Goal: Task Accomplishment & Management: Use online tool/utility

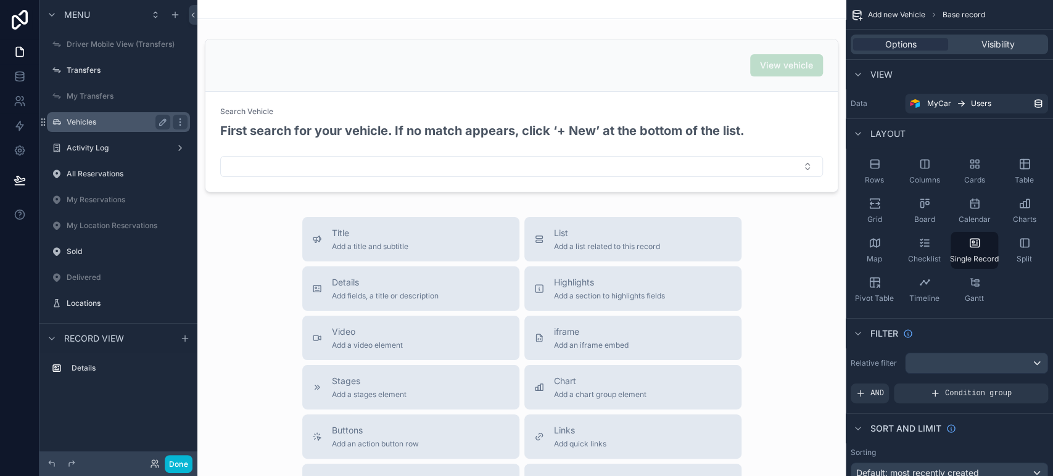
click at [114, 122] on label "Vehicles" at bounding box center [116, 122] width 99 height 10
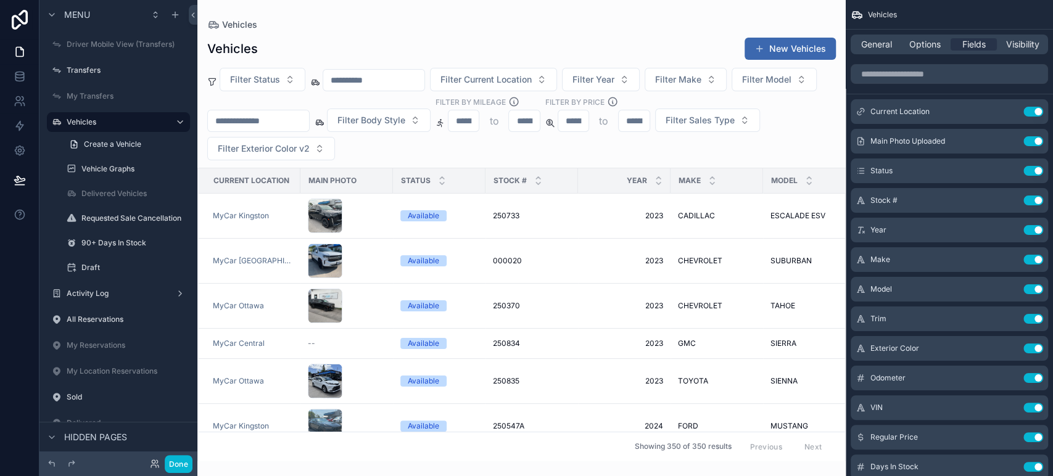
click at [255, 226] on div "scrollable content" at bounding box center [521, 238] width 649 height 476
click at [370, 214] on div "scrollable content" at bounding box center [347, 216] width 78 height 35
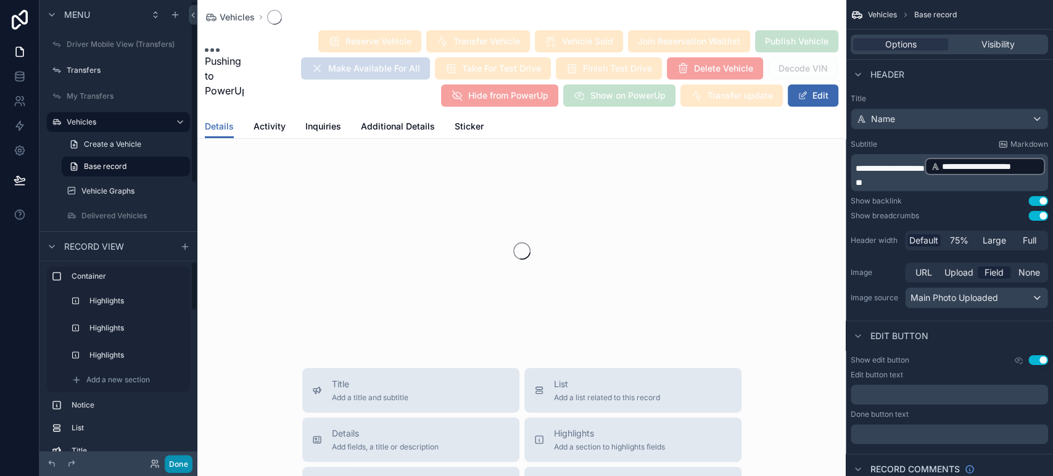
click at [181, 462] on button "Done" at bounding box center [179, 464] width 28 height 18
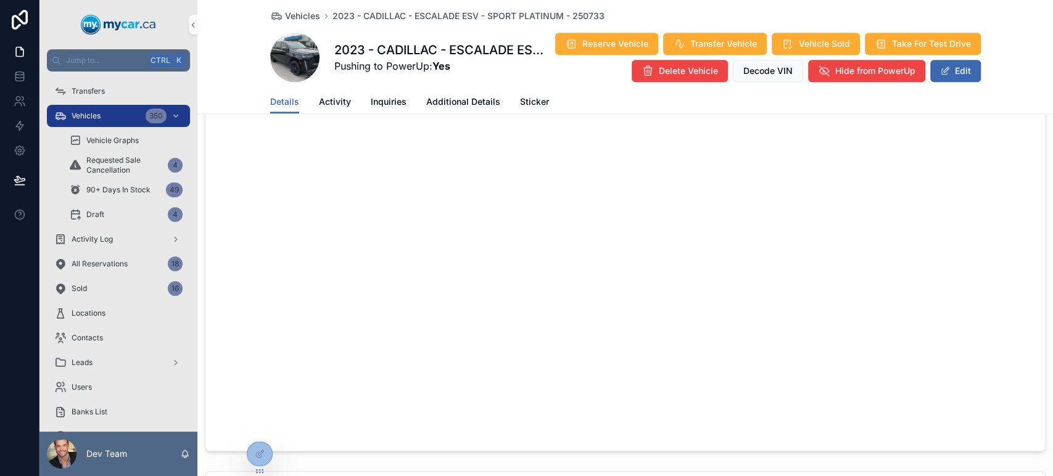
scroll to position [842, 0]
click at [265, 462] on div at bounding box center [259, 453] width 25 height 23
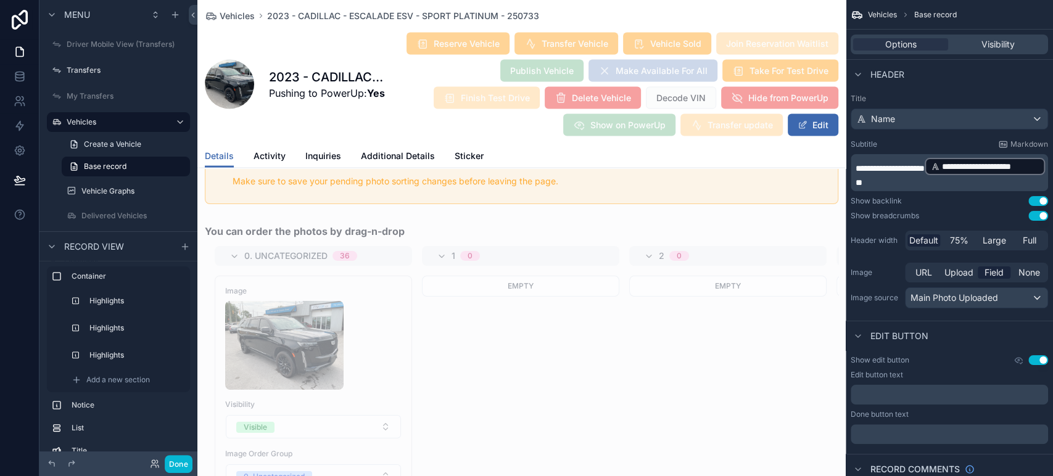
scroll to position [1808, 0]
click at [446, 255] on div "scrollable content" at bounding box center [521, 412] width 649 height 389
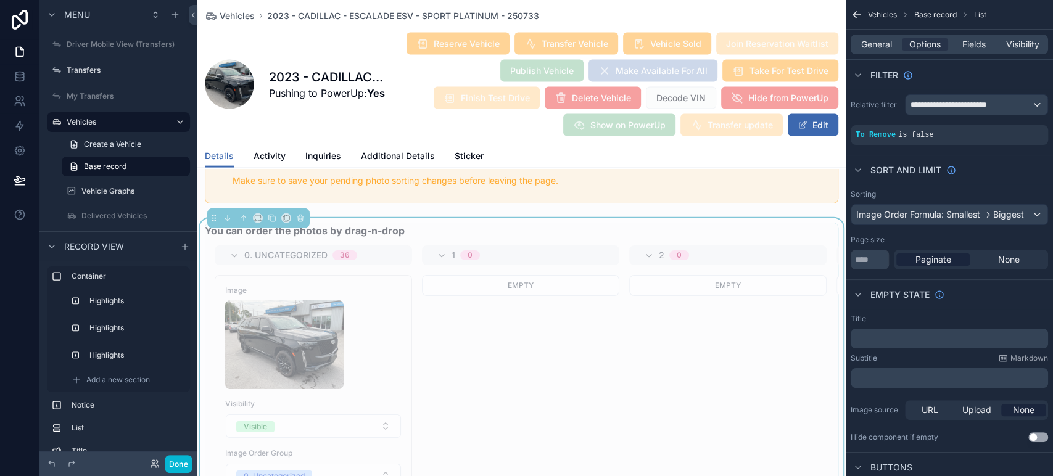
scroll to position [2104, 0]
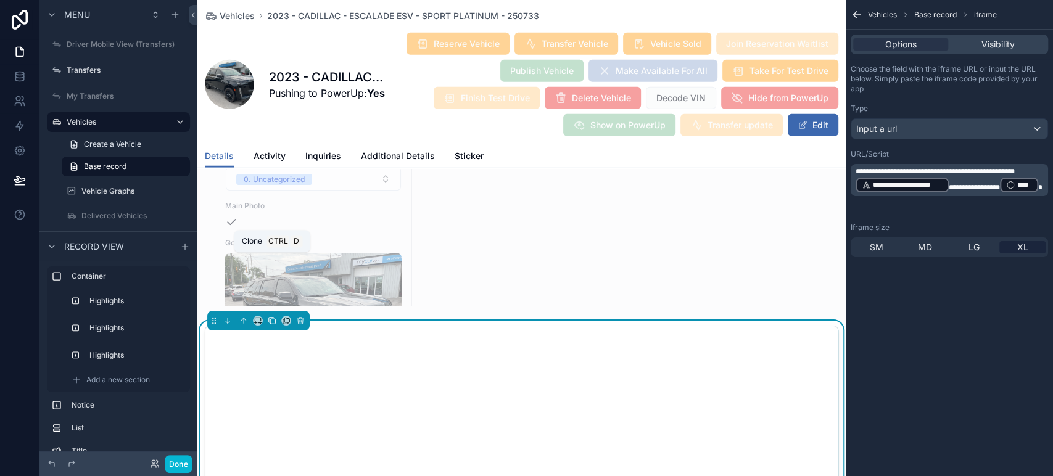
click at [278, 314] on button "scrollable content" at bounding box center [272, 321] width 14 height 14
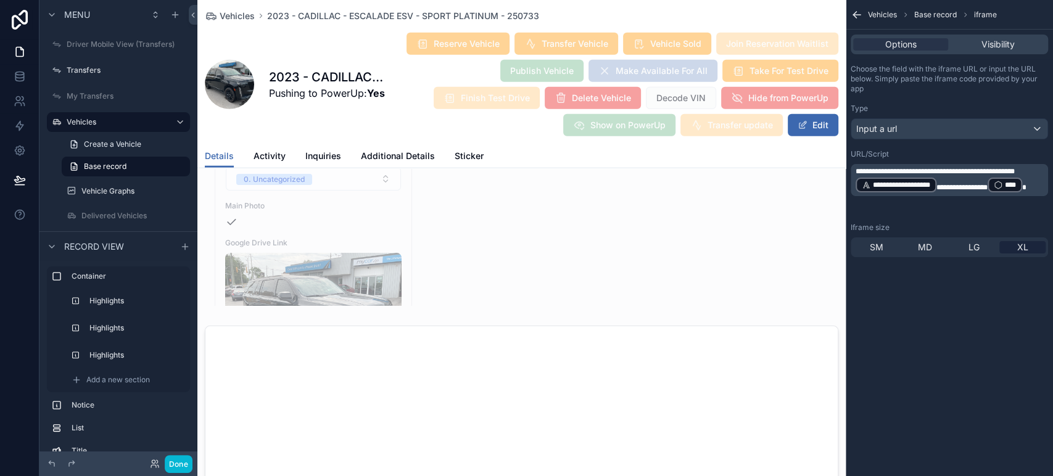
scroll to position [2663, 0]
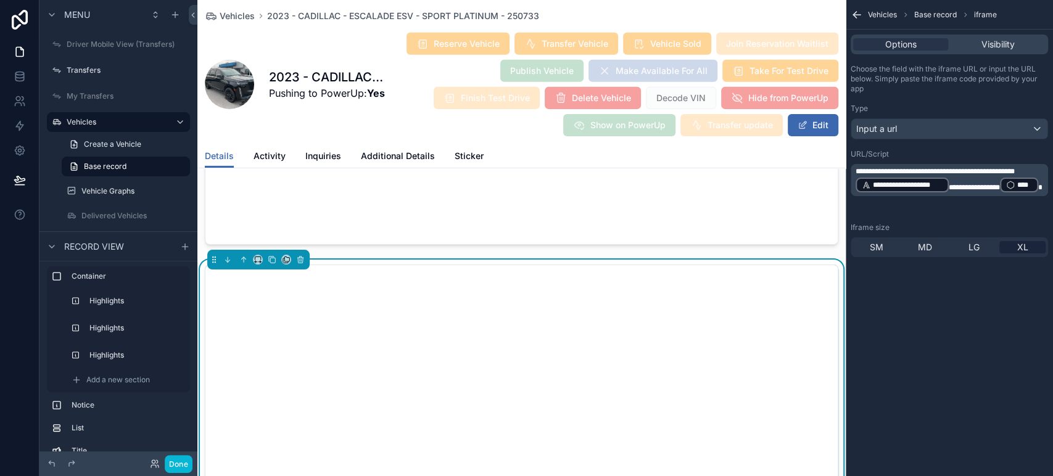
click at [961, 169] on span "**********" at bounding box center [935, 171] width 159 height 7
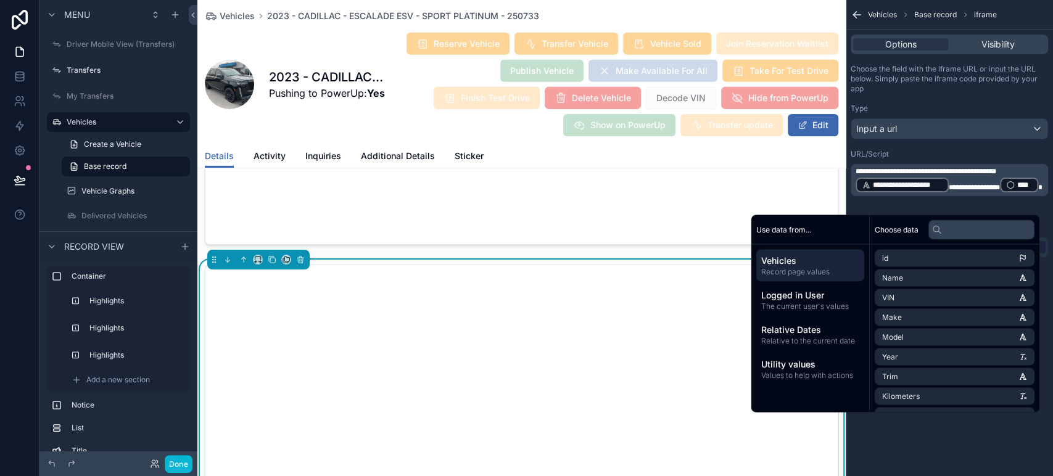
click at [971, 155] on div "URL/Script" at bounding box center [949, 154] width 197 height 10
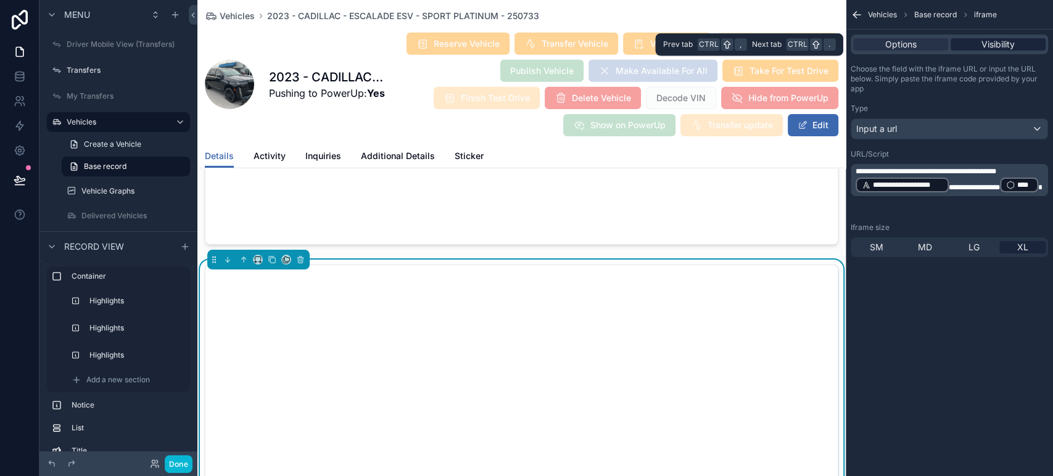
click at [982, 48] on span "Visibility" at bounding box center [998, 44] width 33 height 12
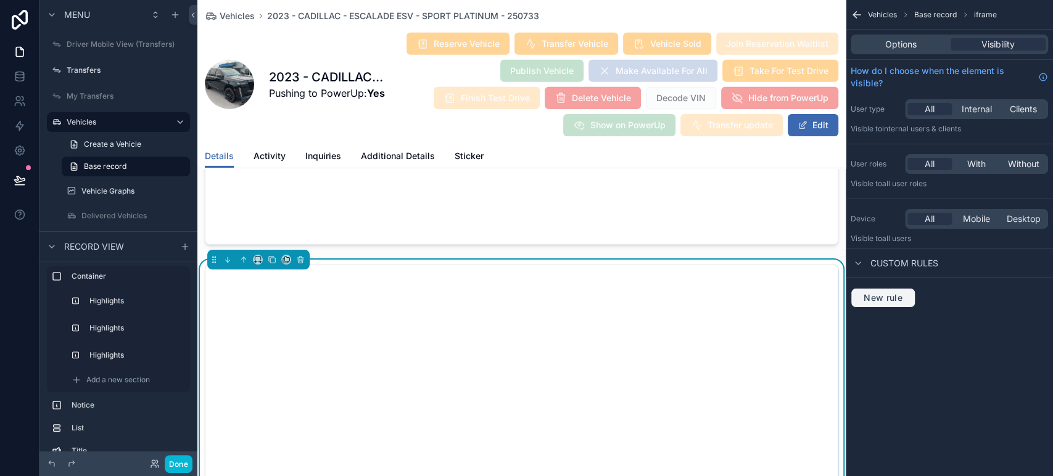
click at [873, 305] on button "New rule" at bounding box center [883, 298] width 65 height 20
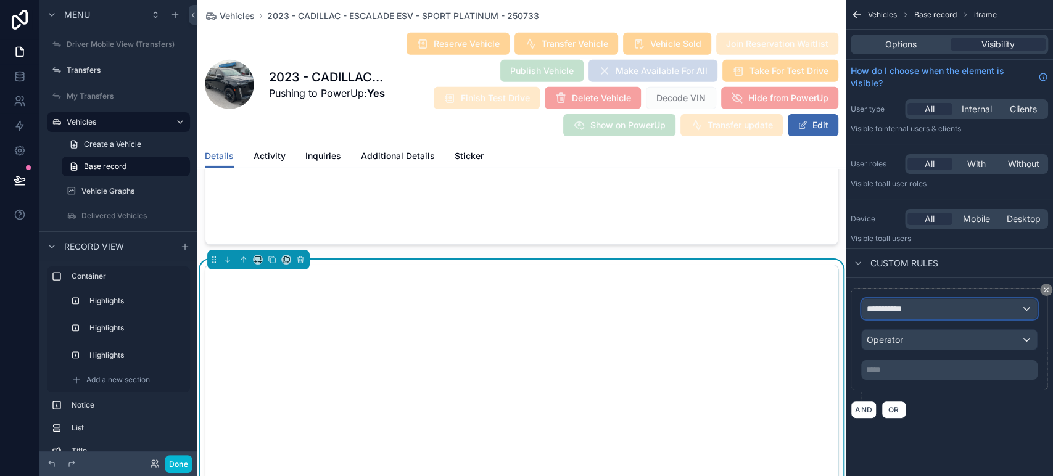
click at [910, 302] on div "**********" at bounding box center [949, 309] width 175 height 20
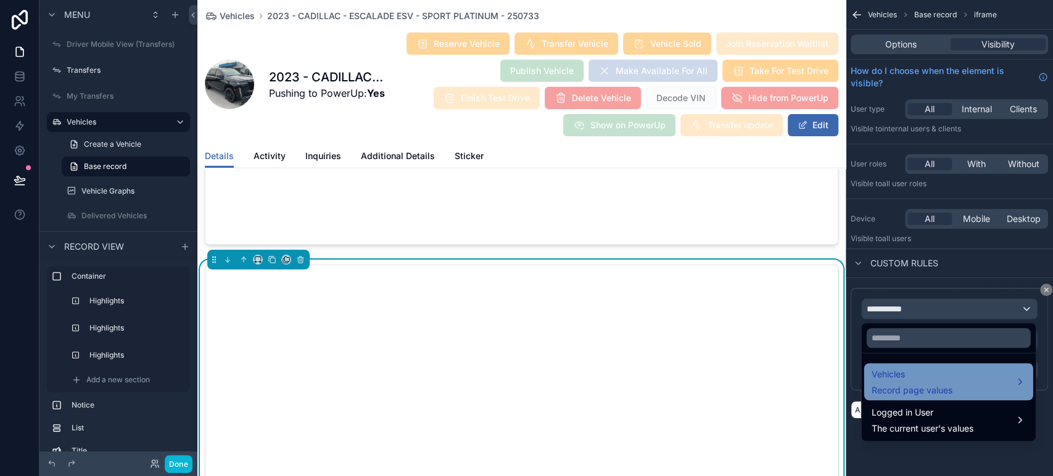
click at [913, 365] on div "Vehicles Record page values" at bounding box center [949, 381] width 169 height 37
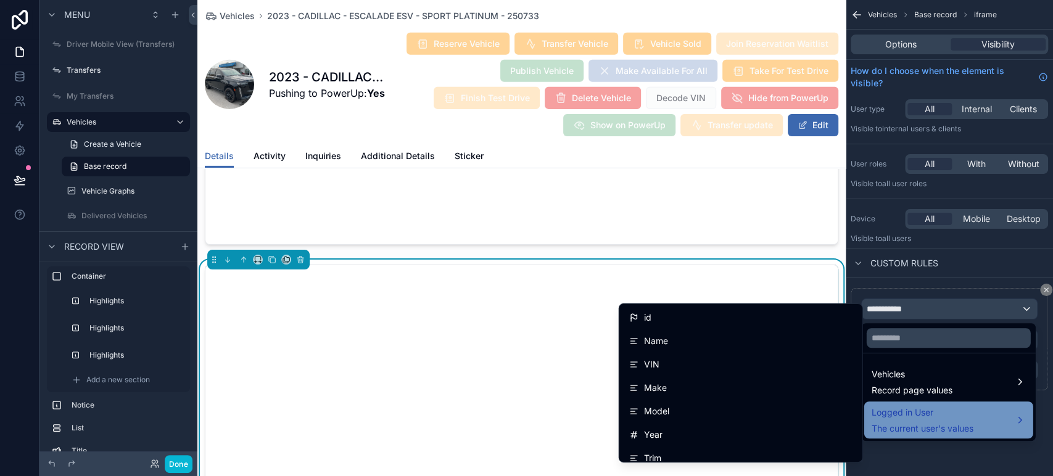
click at [916, 432] on span "The current user's values" at bounding box center [923, 429] width 102 height 12
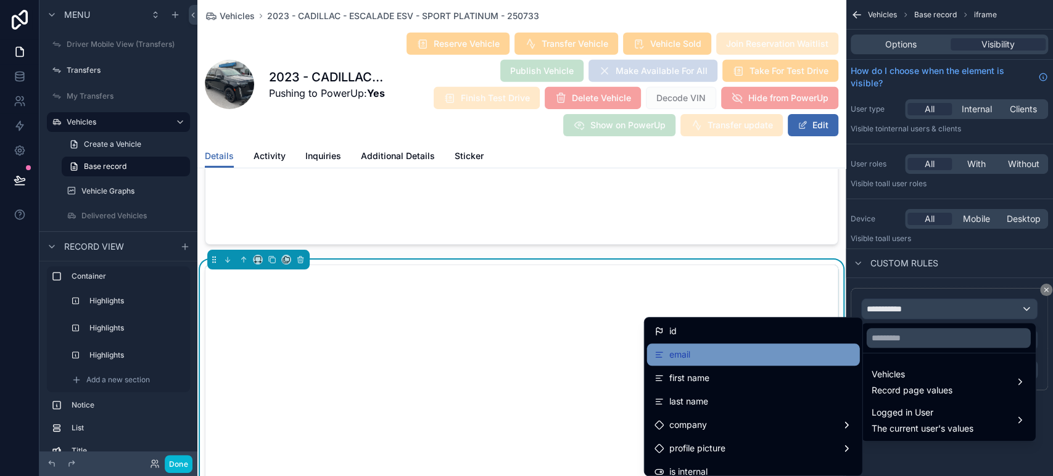
click at [776, 354] on div "email" at bounding box center [754, 354] width 198 height 15
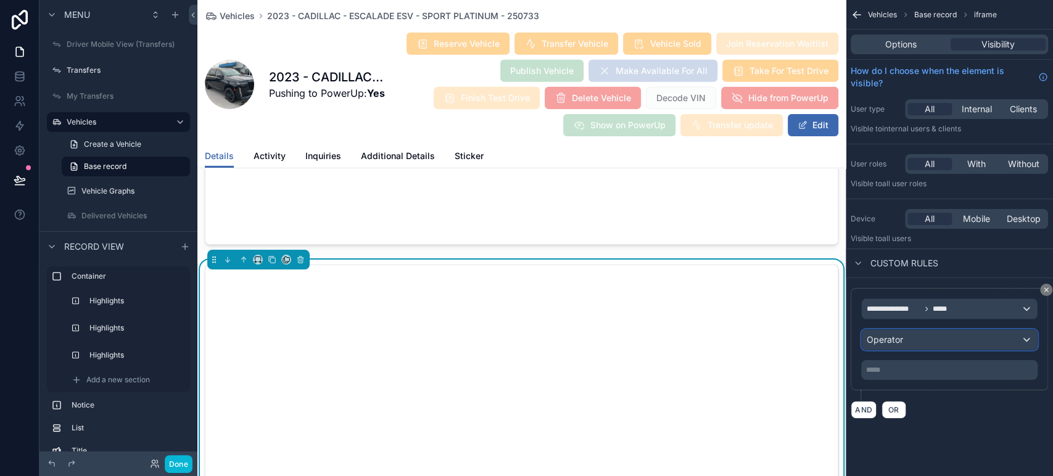
click at [899, 349] on button "Operator" at bounding box center [949, 340] width 176 height 21
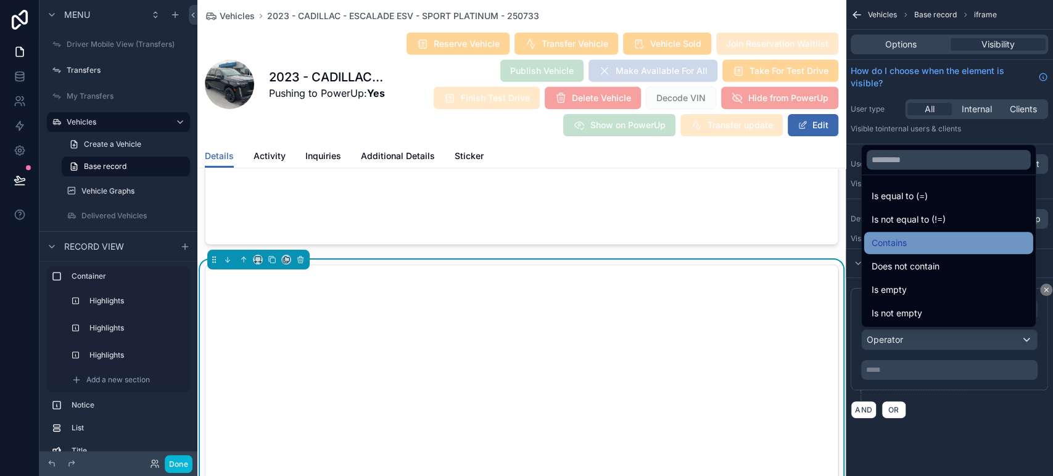
click at [889, 245] on span "Contains" at bounding box center [889, 243] width 35 height 15
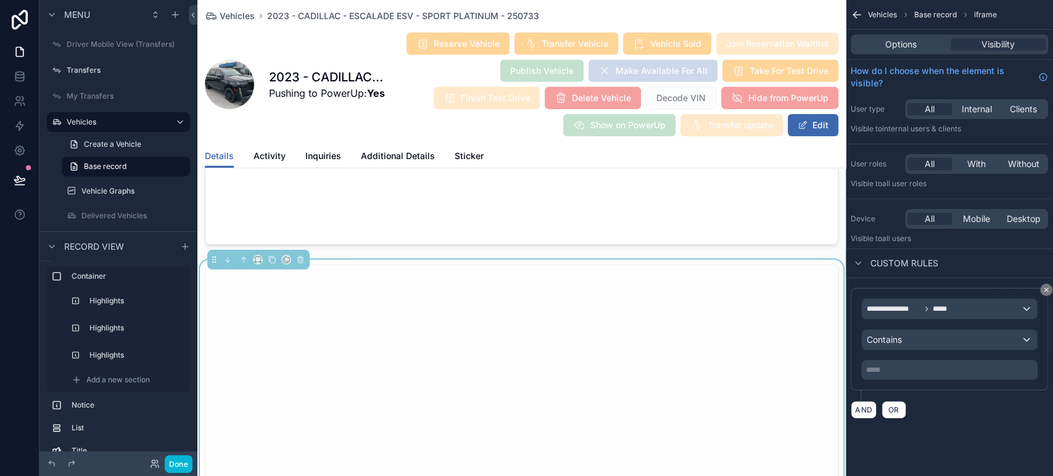
click at [892, 369] on p "***** ﻿" at bounding box center [950, 370] width 169 height 10
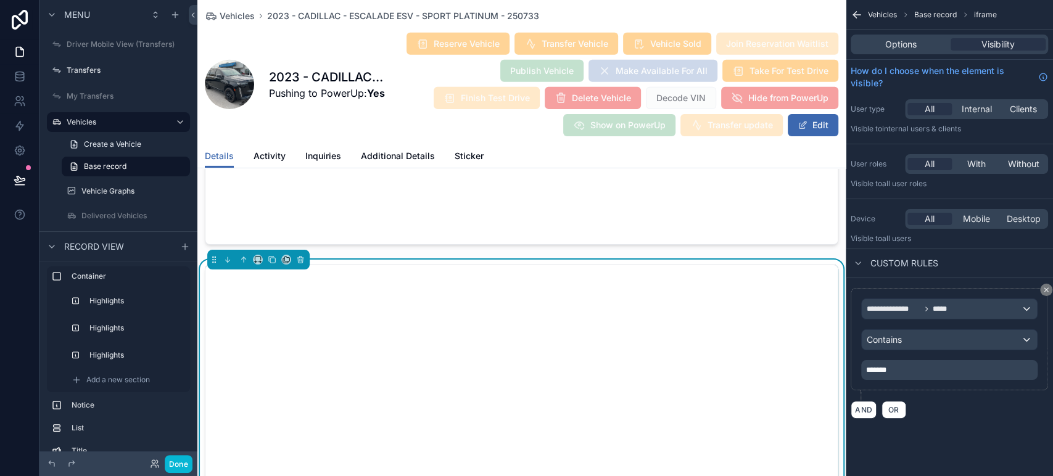
click at [978, 448] on div "**********" at bounding box center [949, 238] width 207 height 476
click at [20, 178] on icon at bounding box center [20, 180] width 12 height 12
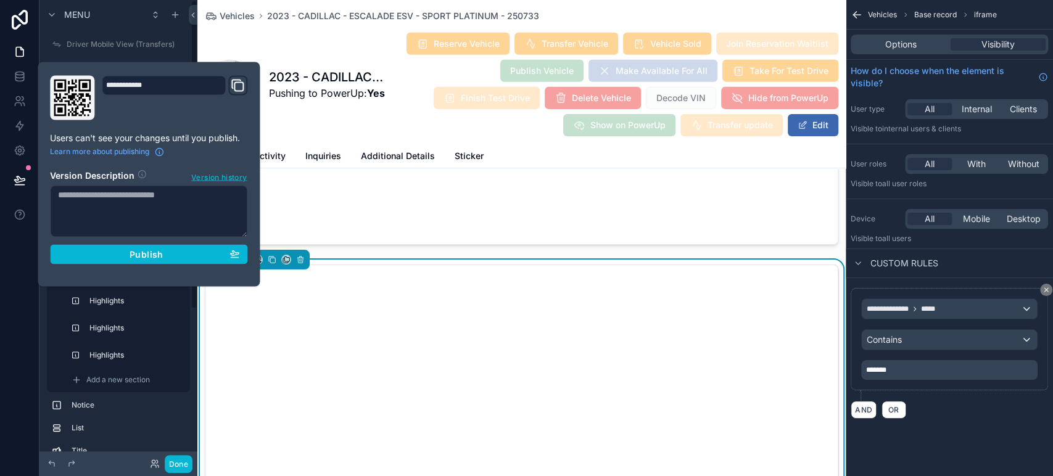
click at [127, 367] on div "Container Highlights Highlights Highlights Add a new section" at bounding box center [118, 330] width 143 height 126
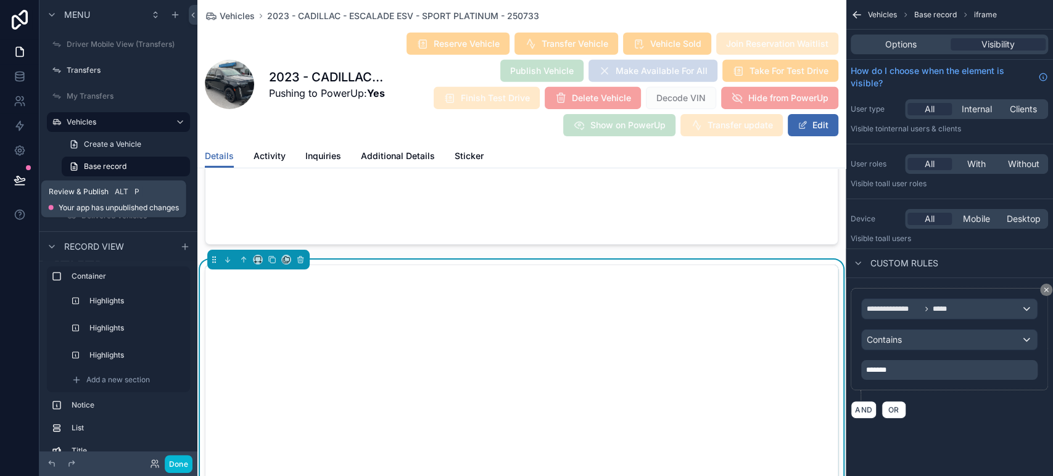
click at [21, 186] on icon at bounding box center [20, 180] width 12 height 12
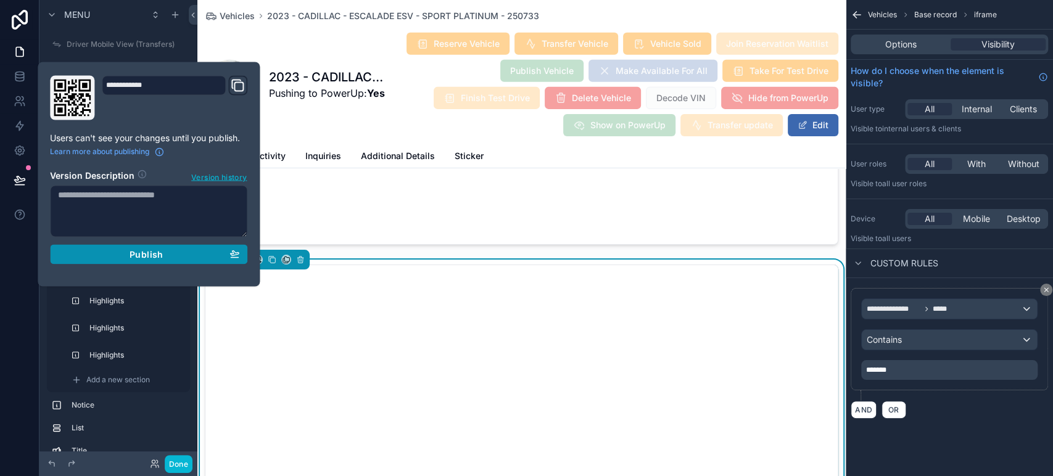
click at [123, 257] on div "Publish" at bounding box center [148, 254] width 181 height 11
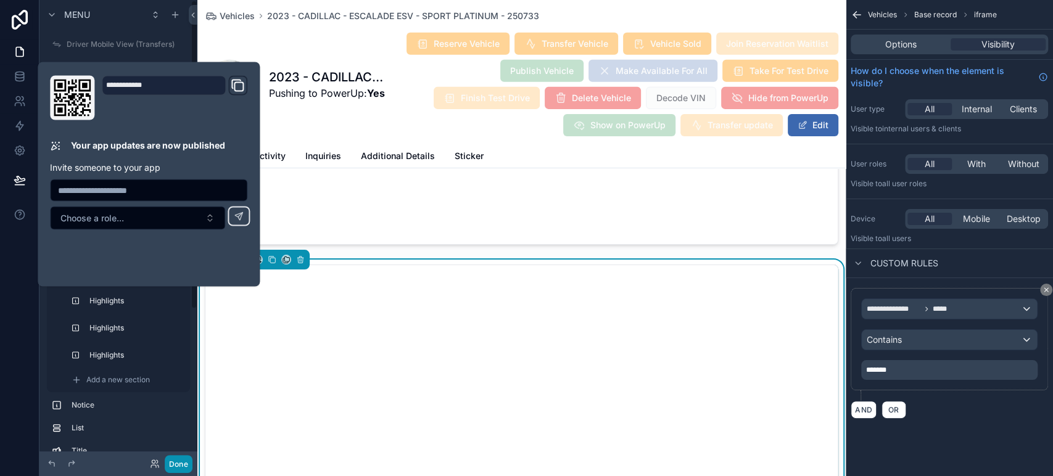
click at [178, 456] on button "Done" at bounding box center [179, 464] width 28 height 18
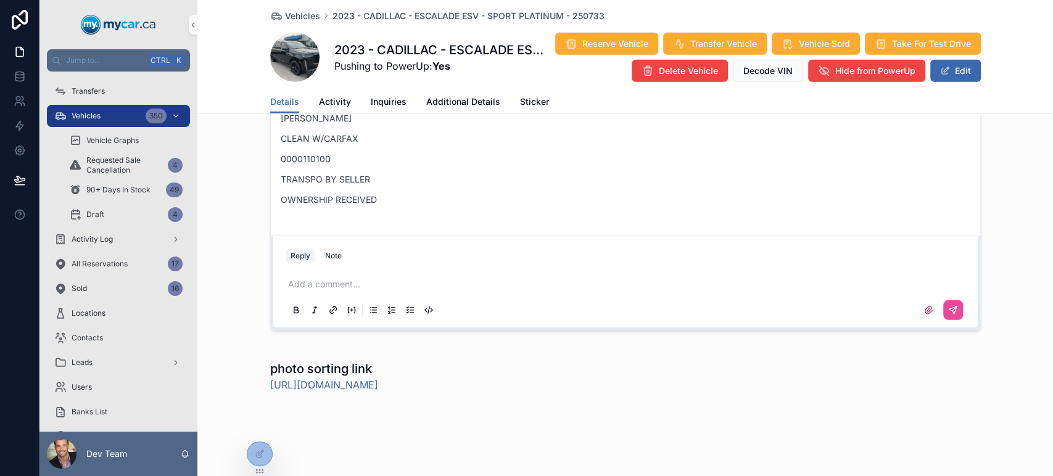
scroll to position [2214, 0]
